Goal: Information Seeking & Learning: Check status

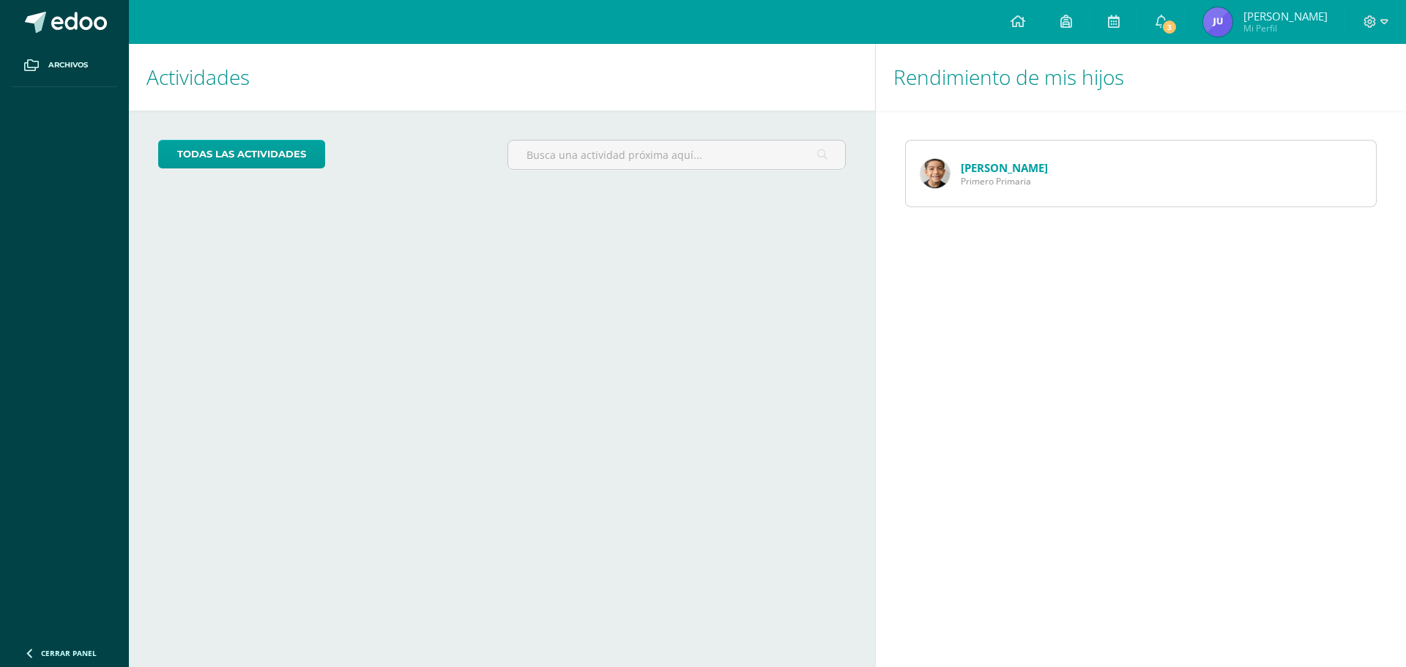
click at [1006, 178] on span "Primero Primaria" at bounding box center [1004, 181] width 87 height 12
click at [1056, 159] on div "Sebastián Mayorga Primero Primaria" at bounding box center [984, 174] width 157 height 66
click at [1168, 19] on icon at bounding box center [1162, 21] width 12 height 13
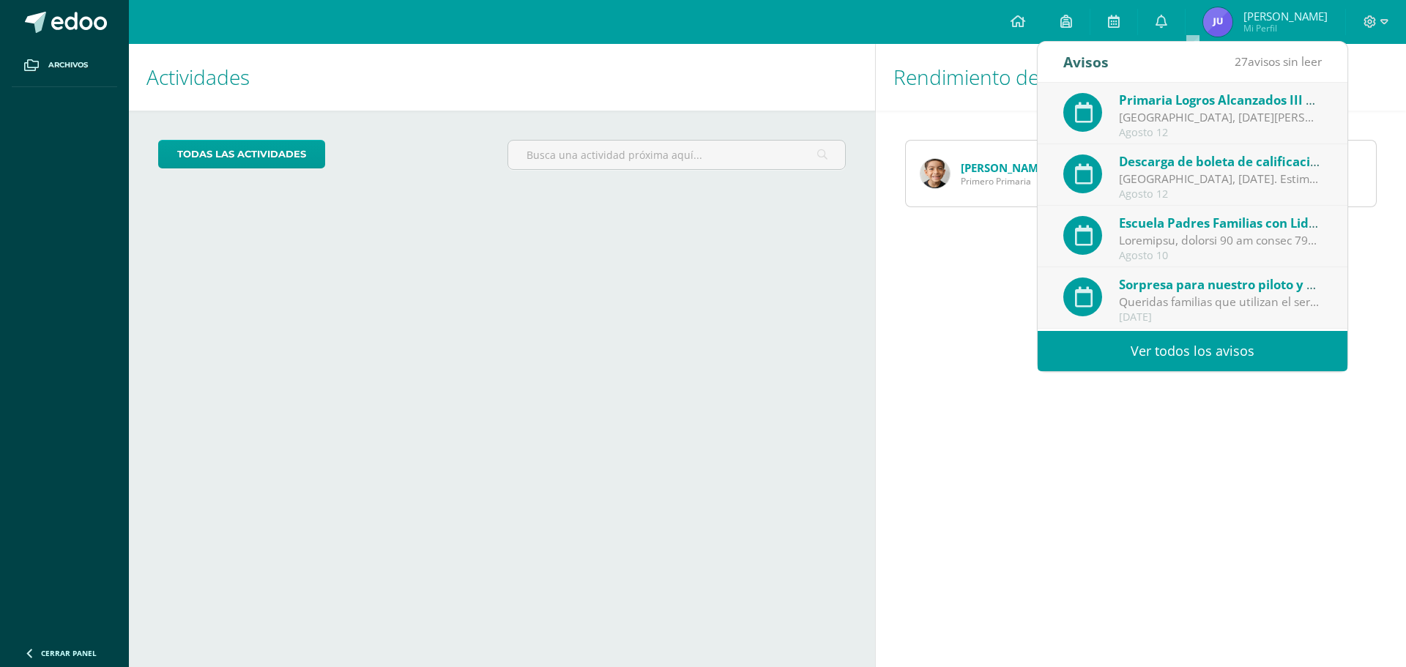
click at [1180, 166] on span "Descarga de boleta de calificaciones primaria 2025" at bounding box center [1273, 161] width 308 height 17
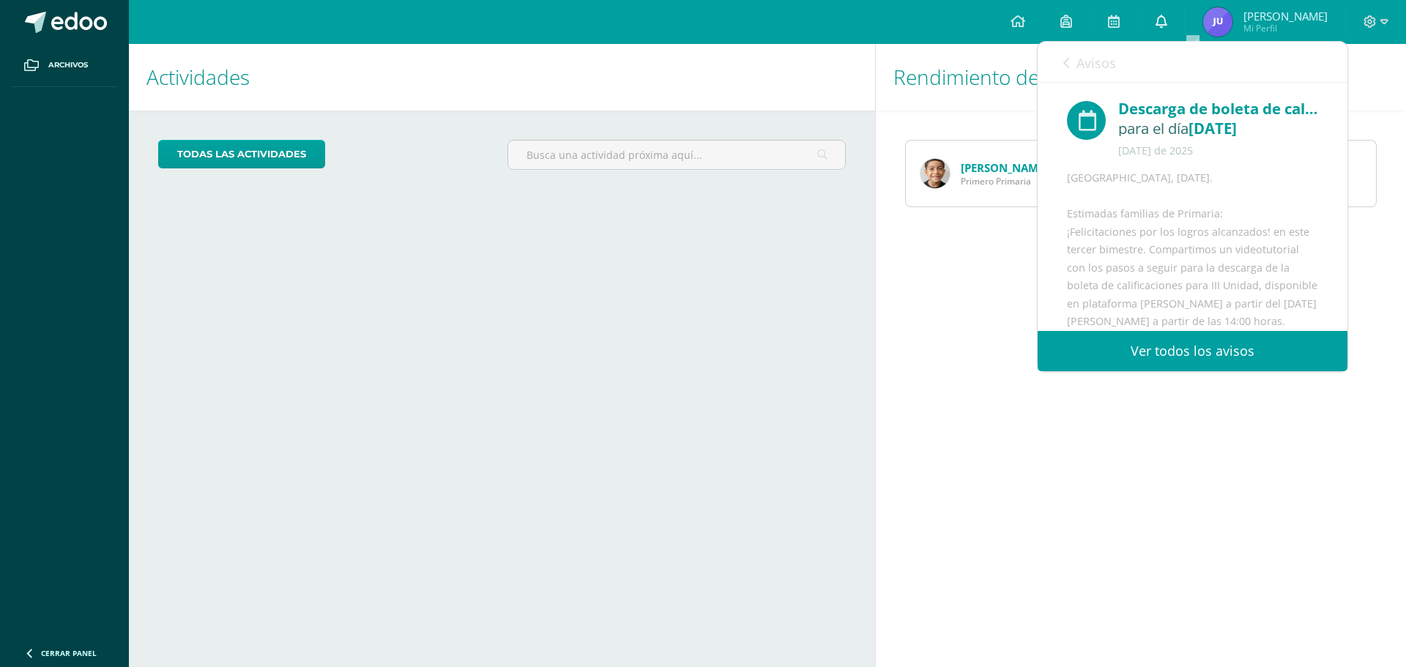
click at [1168, 20] on icon at bounding box center [1162, 21] width 12 height 13
click at [1168, 23] on icon at bounding box center [1162, 21] width 12 height 13
click at [1088, 64] on span "Avisos" at bounding box center [1097, 63] width 40 height 18
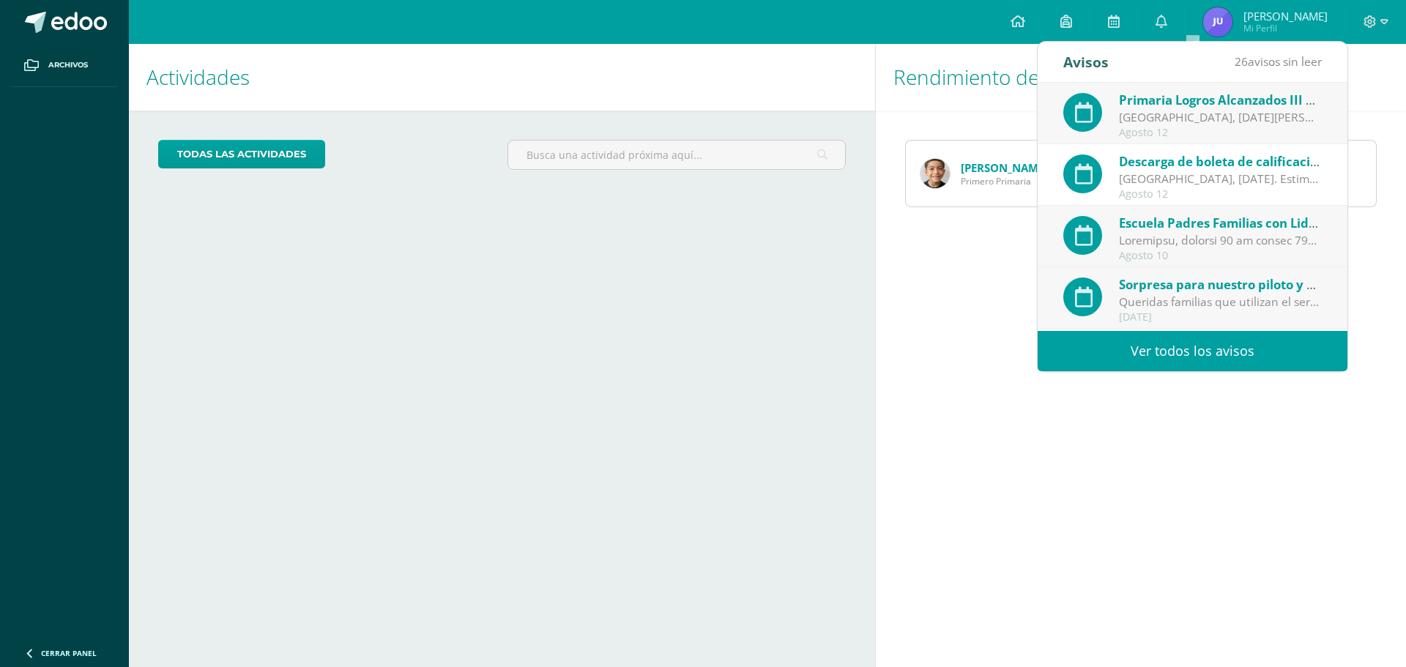
click at [1191, 100] on span "Primaria Logros Alcanzados III Unidad 2025" at bounding box center [1251, 100] width 264 height 17
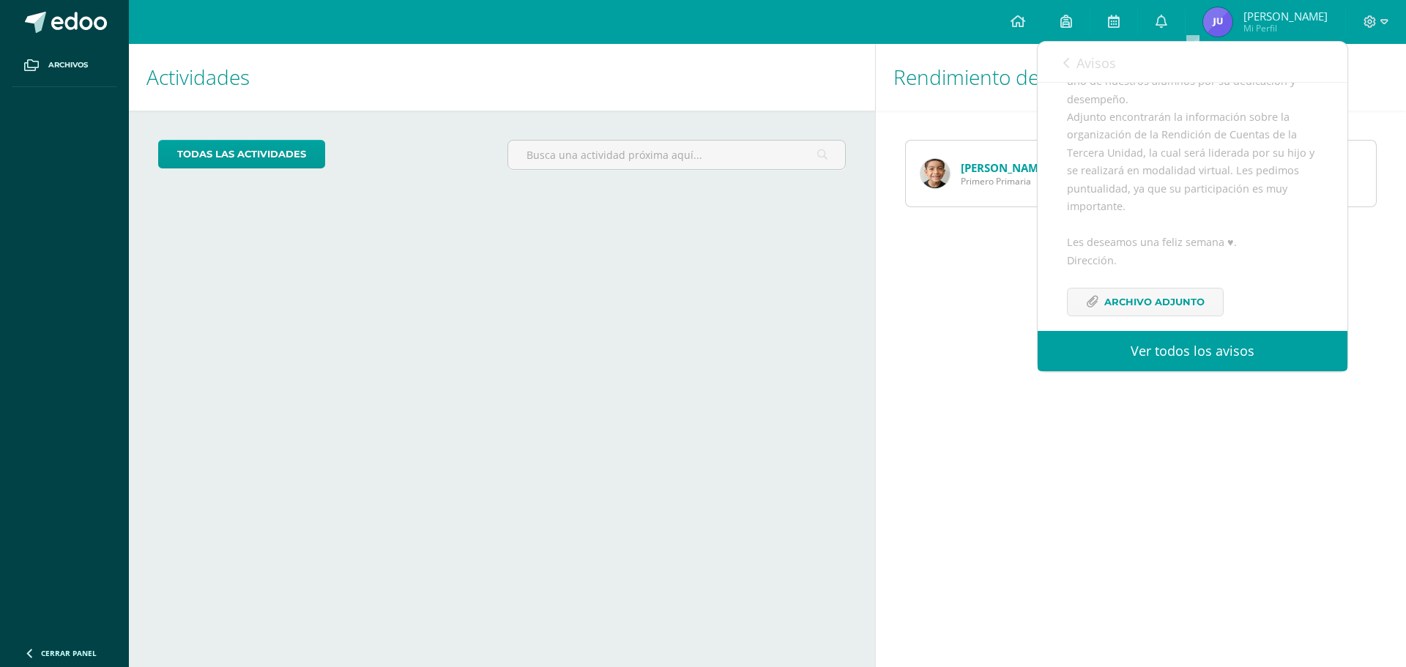
scroll to position [294, 0]
click at [1176, 304] on span "Archivo Adjunto" at bounding box center [1155, 302] width 100 height 27
click at [1168, 19] on icon at bounding box center [1162, 21] width 12 height 13
click at [1181, 355] on link "Ver todos los avisos" at bounding box center [1193, 351] width 310 height 40
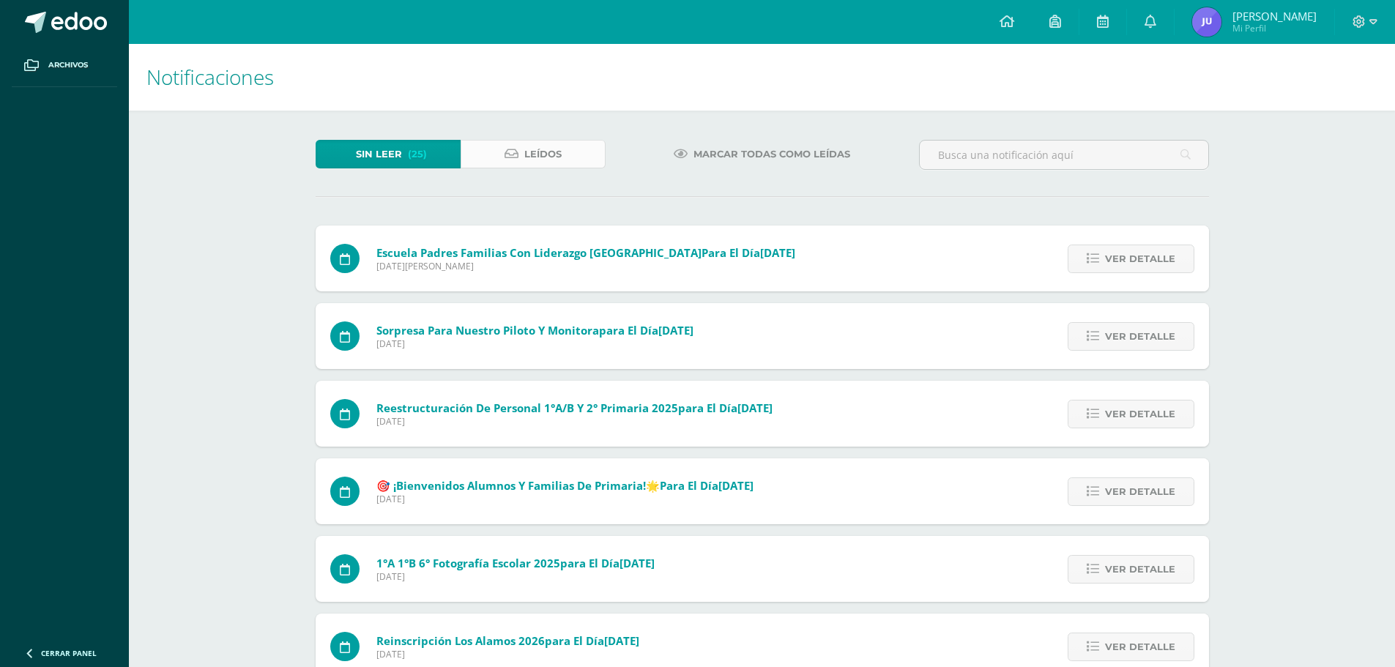
click at [536, 157] on span "Leídos" at bounding box center [542, 154] width 37 height 27
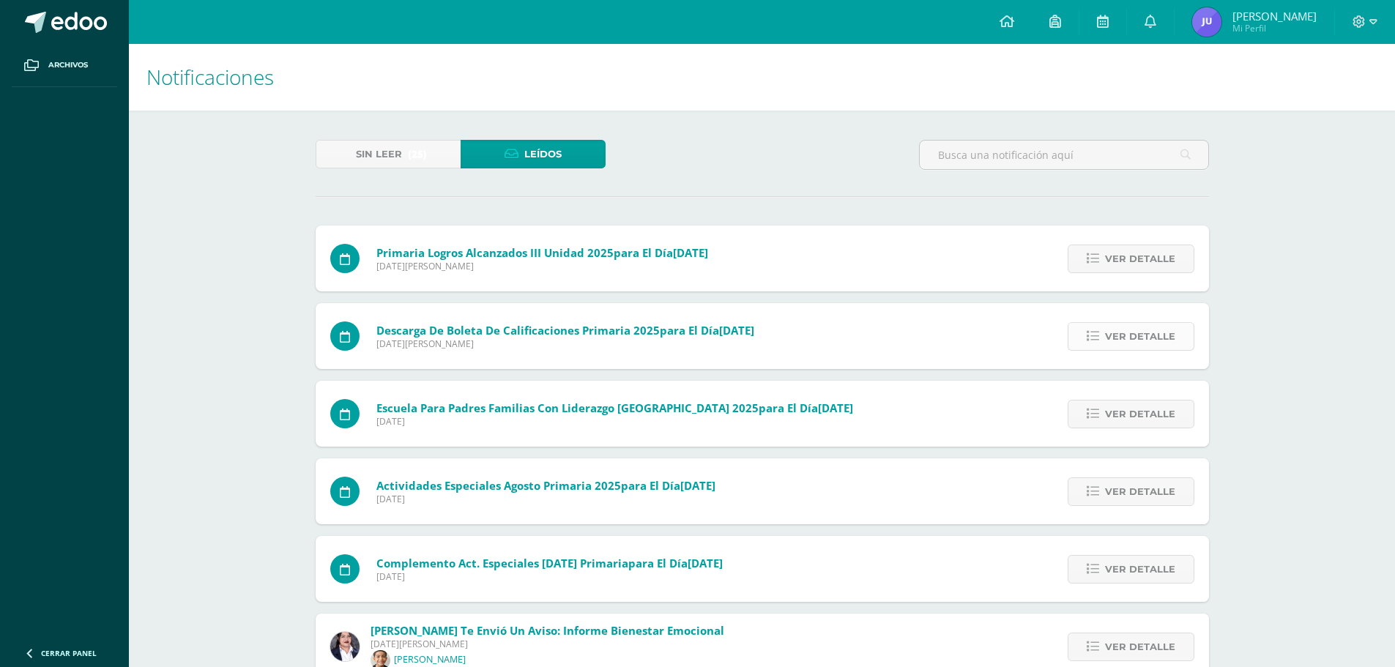
click at [1120, 333] on span "Ver detalle" at bounding box center [1140, 336] width 70 height 27
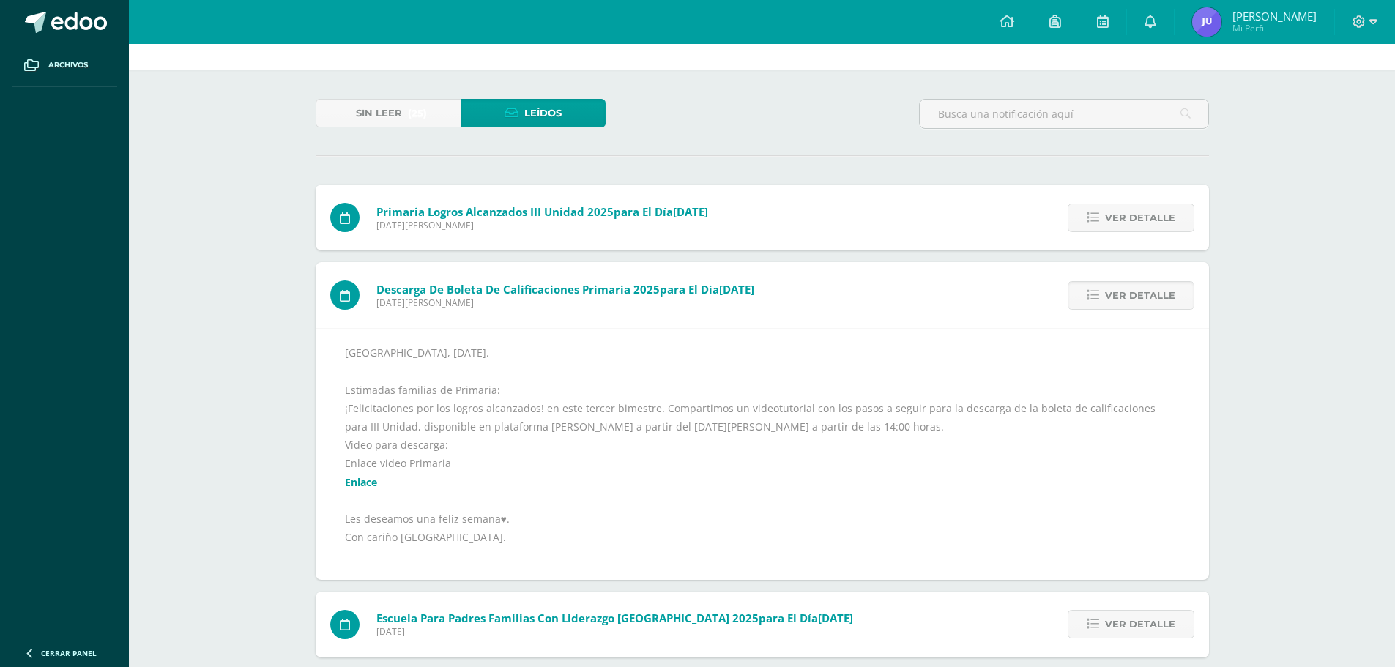
scroll to position [73, 0]
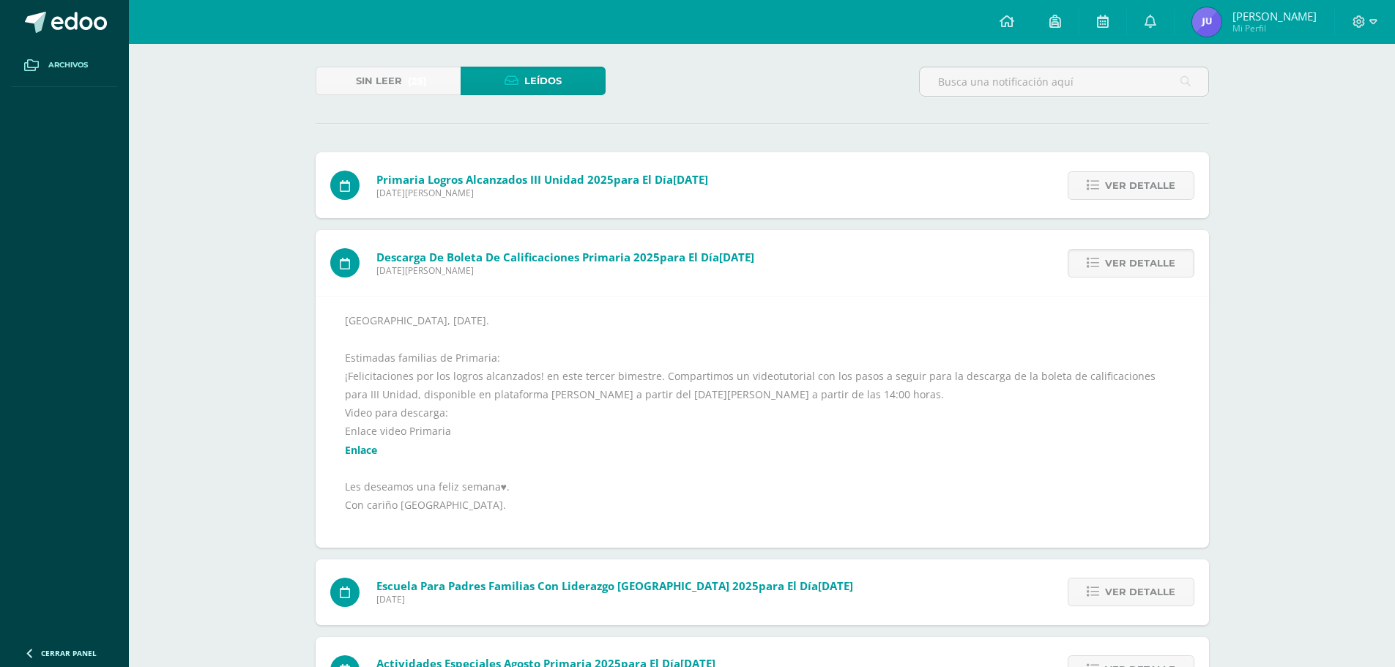
click at [73, 67] on span "Archivos" at bounding box center [68, 65] width 40 height 12
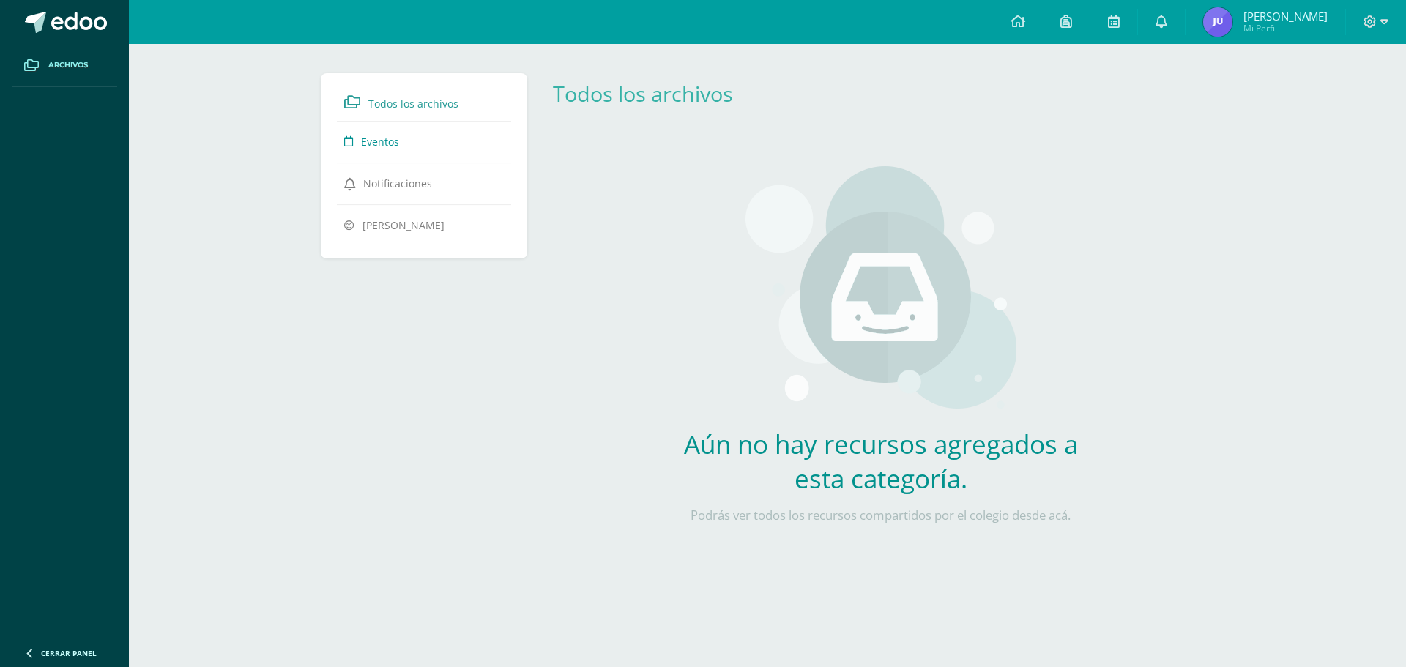
click at [389, 141] on span "Eventos" at bounding box center [380, 142] width 38 height 14
click at [402, 188] on span "Notificaciones" at bounding box center [397, 184] width 69 height 14
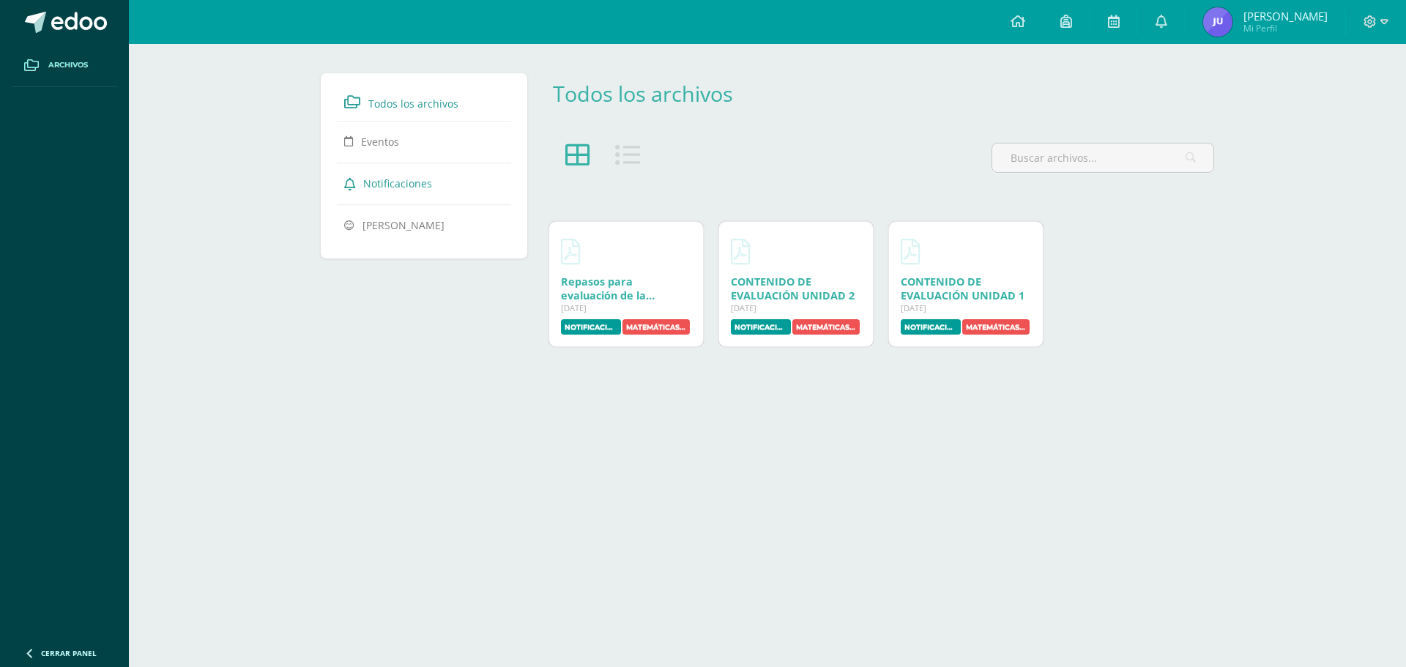
click at [399, 225] on span "[PERSON_NAME]" at bounding box center [404, 225] width 82 height 14
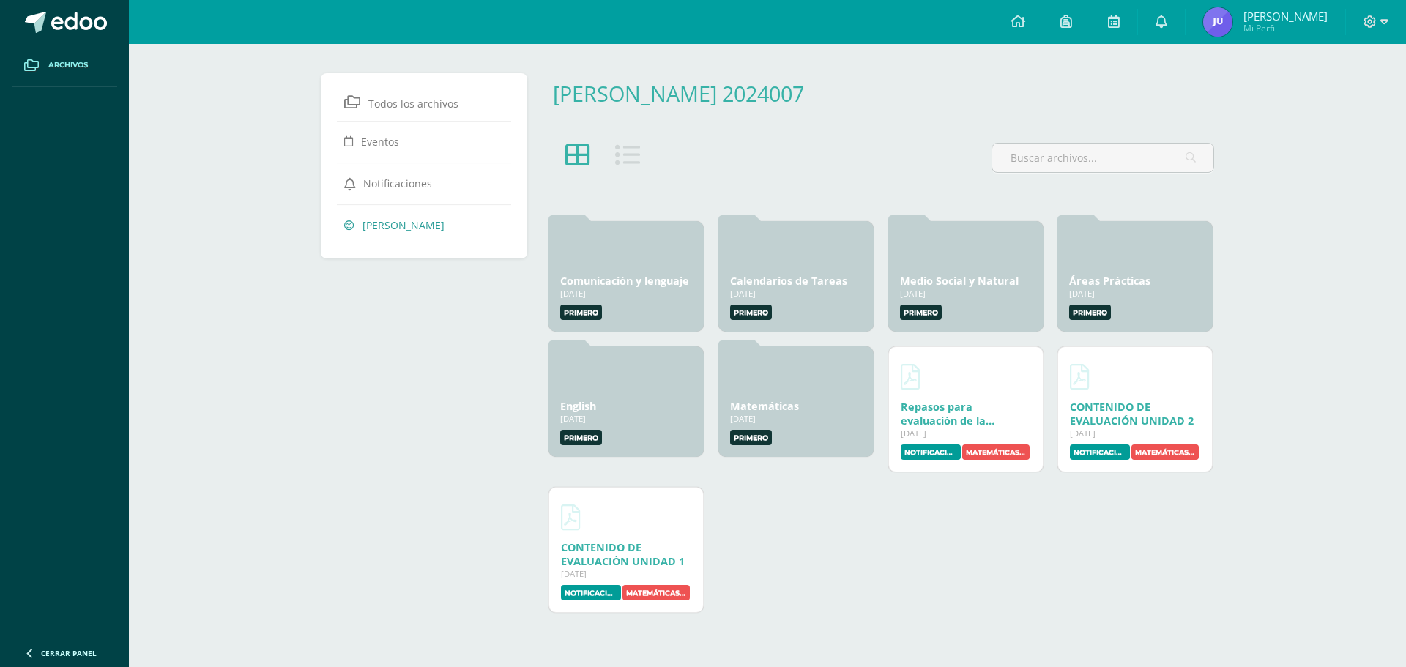
click at [66, 61] on span "Archivos" at bounding box center [68, 65] width 40 height 12
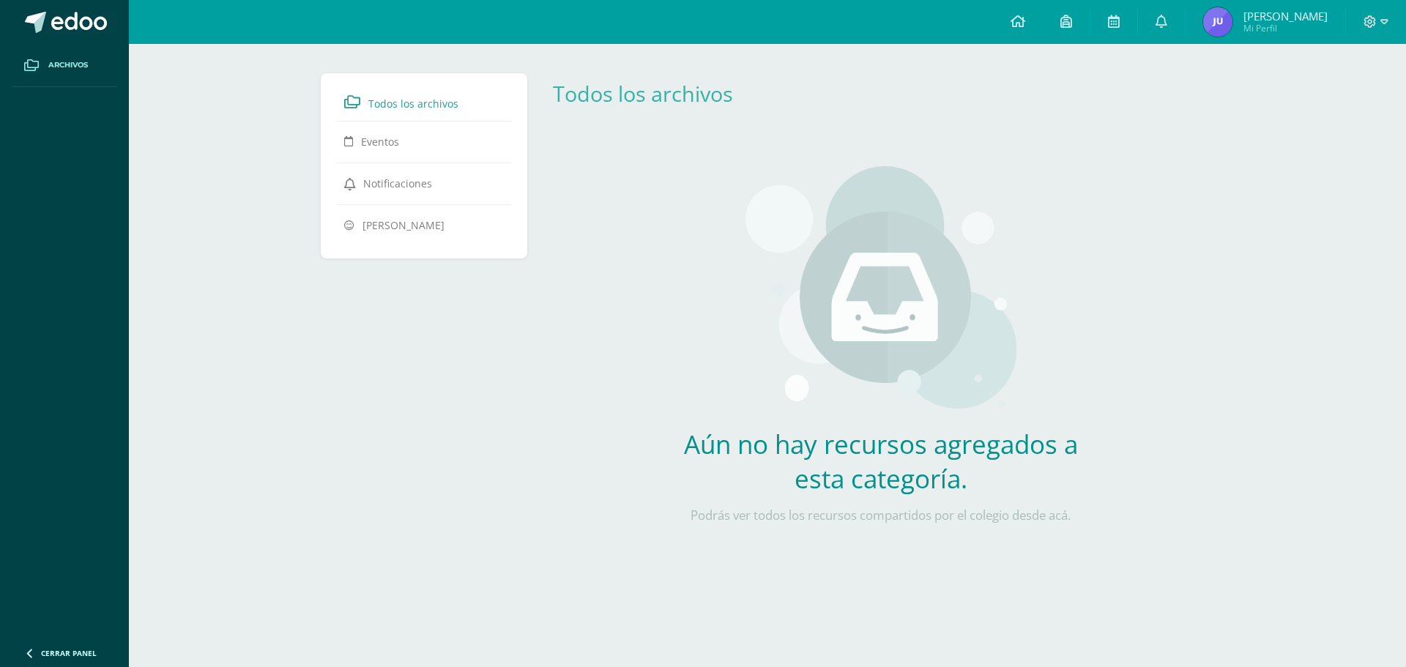
click at [1300, 21] on span "[PERSON_NAME]" at bounding box center [1286, 16] width 84 height 15
click at [1233, 25] on img at bounding box center [1217, 21] width 29 height 29
click at [1233, 29] on img at bounding box center [1217, 21] width 29 height 29
click at [1379, 29] on span at bounding box center [1376, 22] width 25 height 16
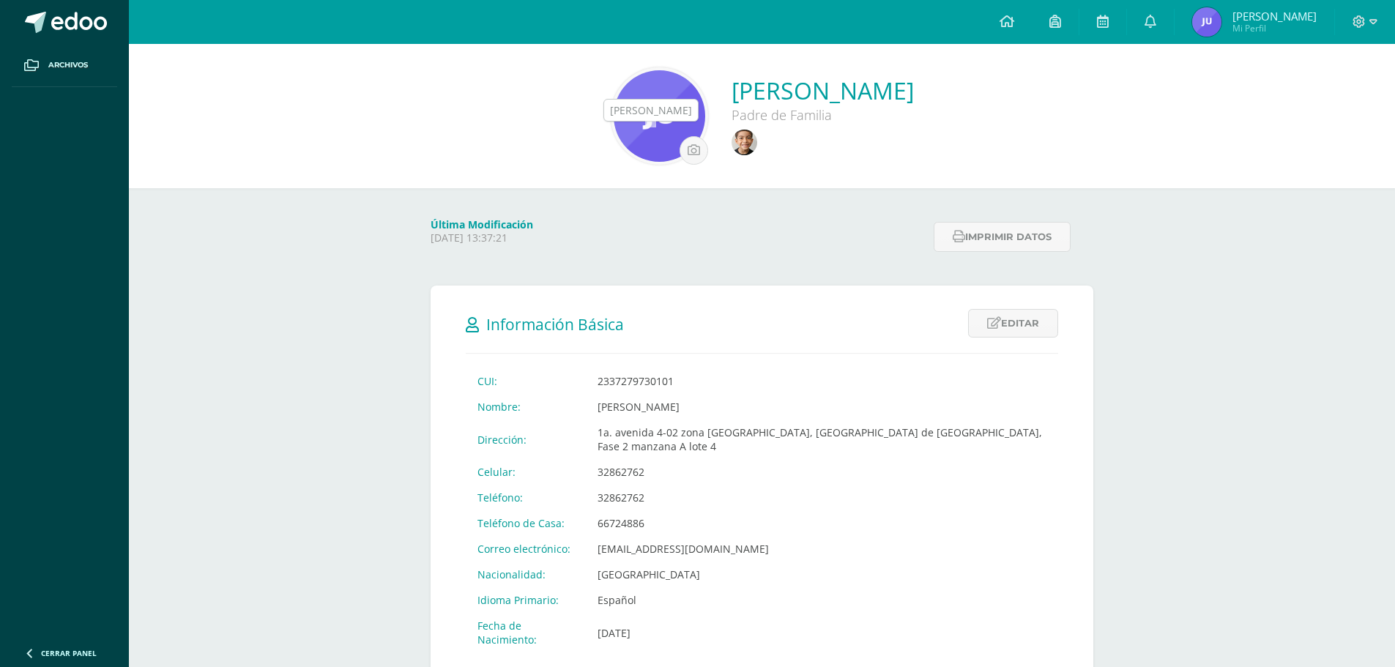
click at [732, 140] on img at bounding box center [745, 143] width 26 height 26
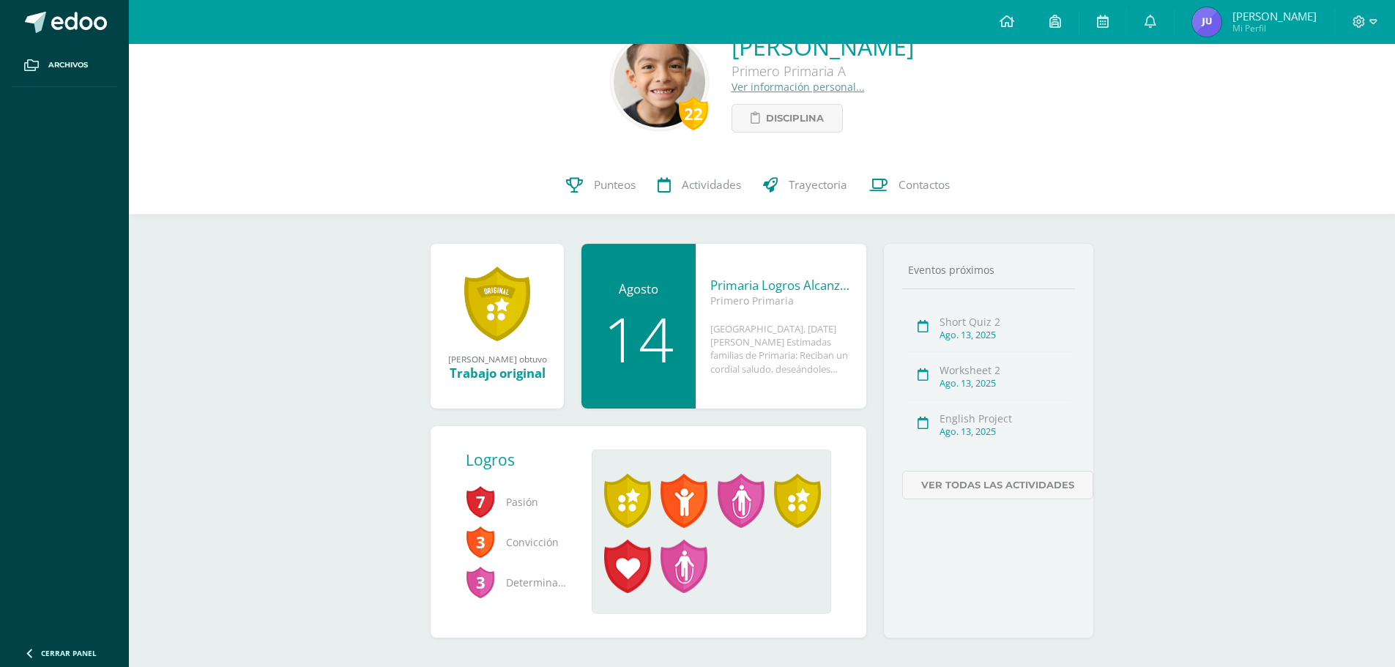
scroll to position [54, 0]
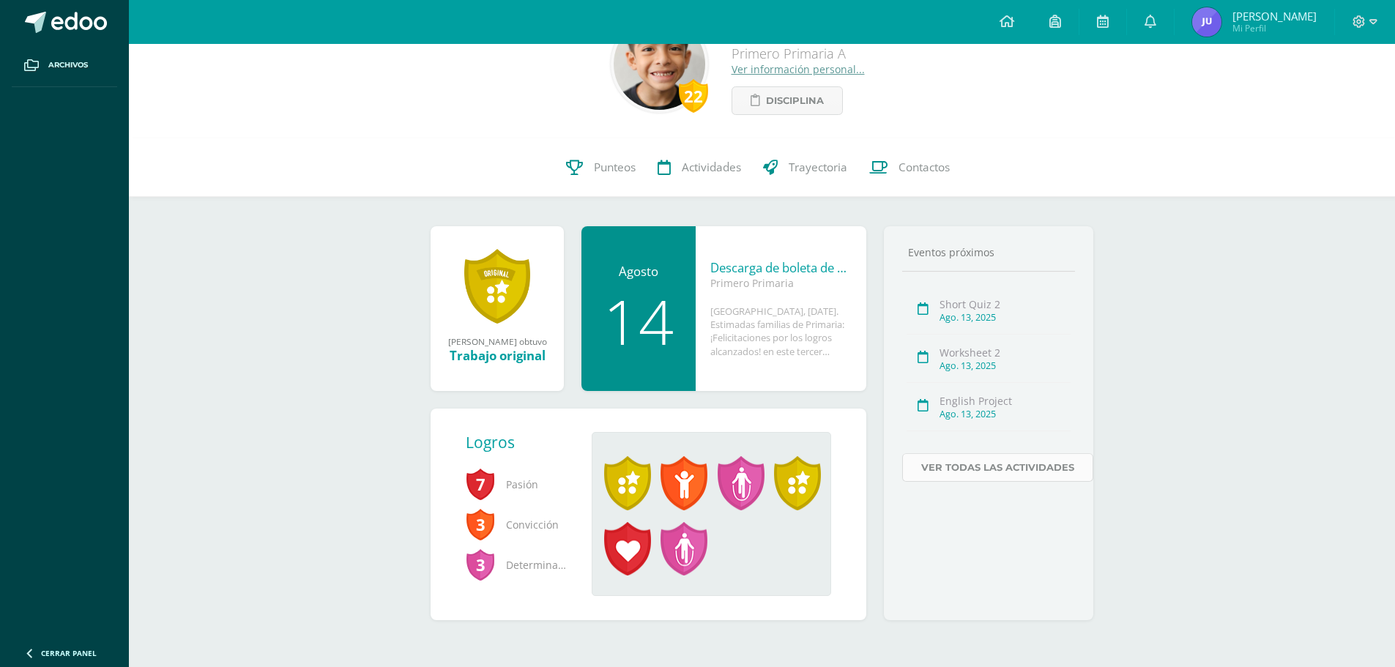
click at [968, 472] on link "Ver todas las actividades" at bounding box center [997, 467] width 191 height 29
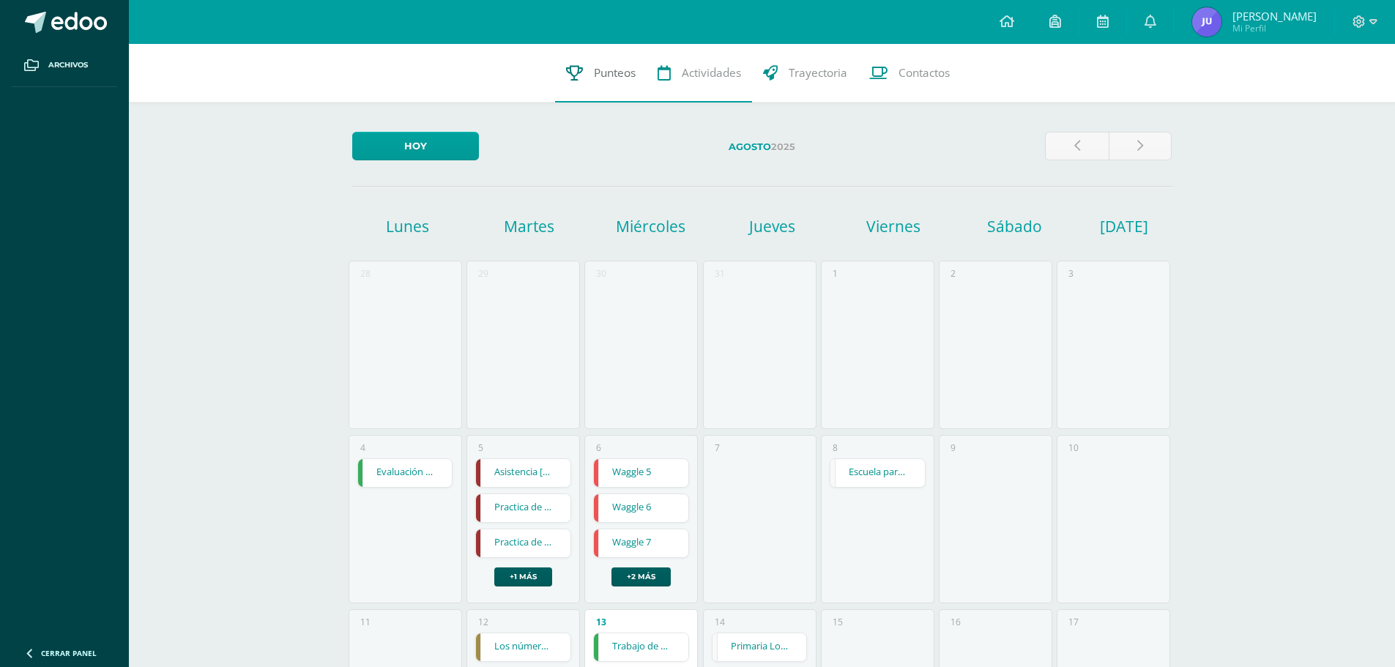
click at [601, 67] on span "Punteos" at bounding box center [615, 72] width 42 height 15
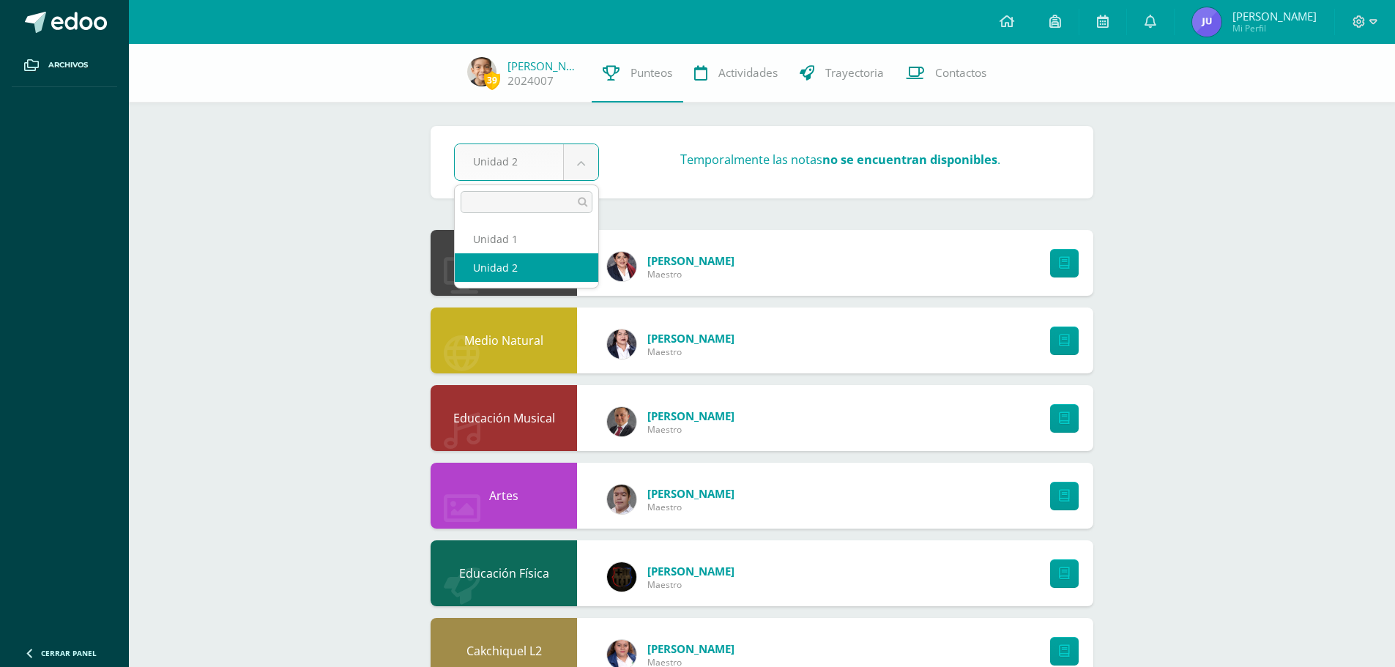
click at [585, 153] on body "Archivos Cerrar panel Configuración Cerrar sesión [PERSON_NAME] Mi Perfil Aviso…" at bounding box center [697, 551] width 1395 height 1102
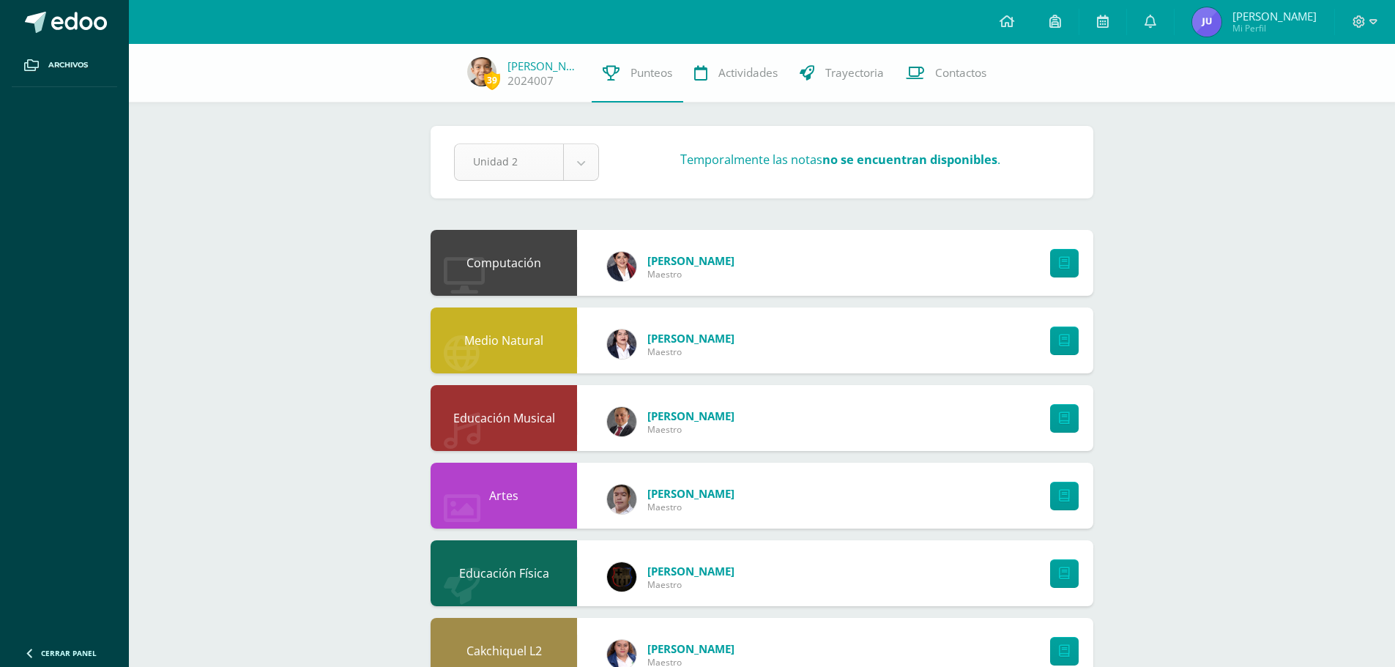
click at [585, 156] on body "Archivos Cerrar panel Configuración Cerrar sesión [PERSON_NAME] Mi Perfil Aviso…" at bounding box center [697, 551] width 1395 height 1102
